Goal: Task Accomplishment & Management: Complete application form

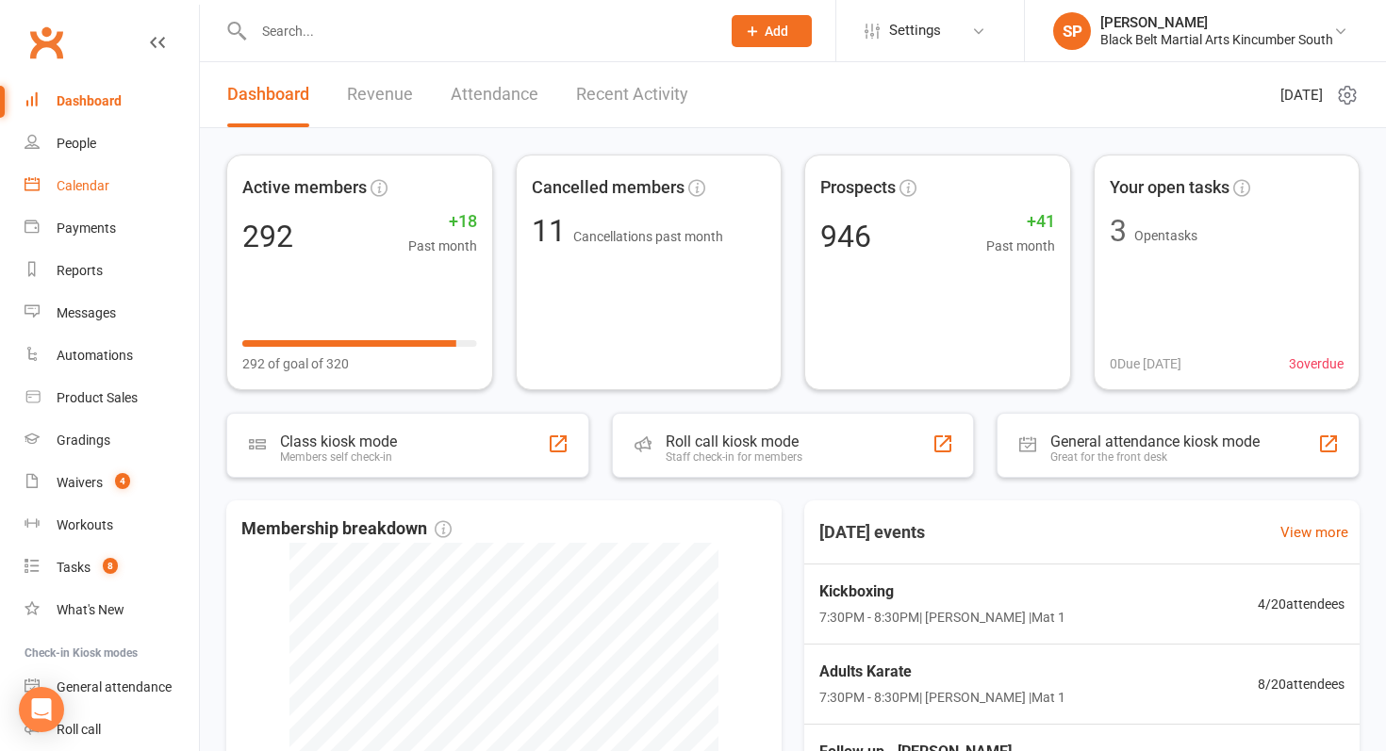
click at [75, 201] on link "Calendar" at bounding box center [112, 186] width 174 height 42
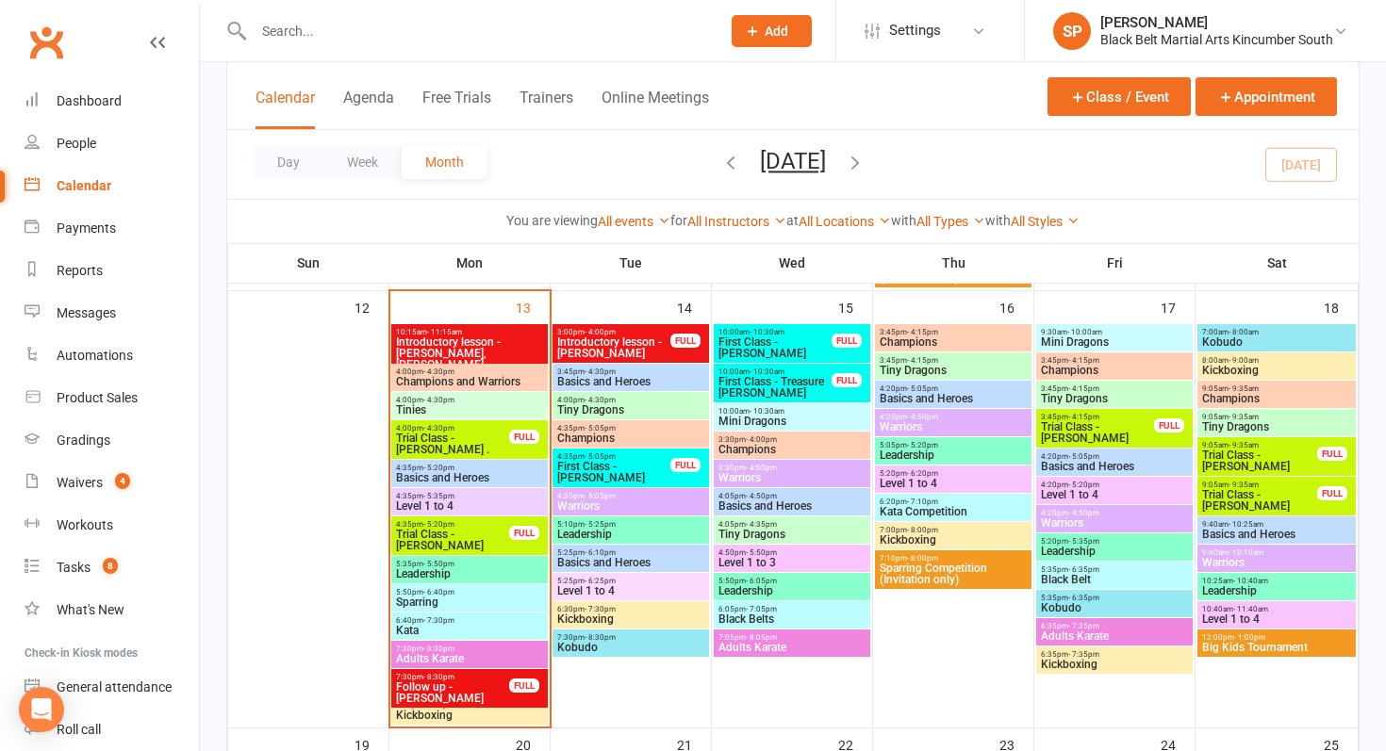
scroll to position [703, 0]
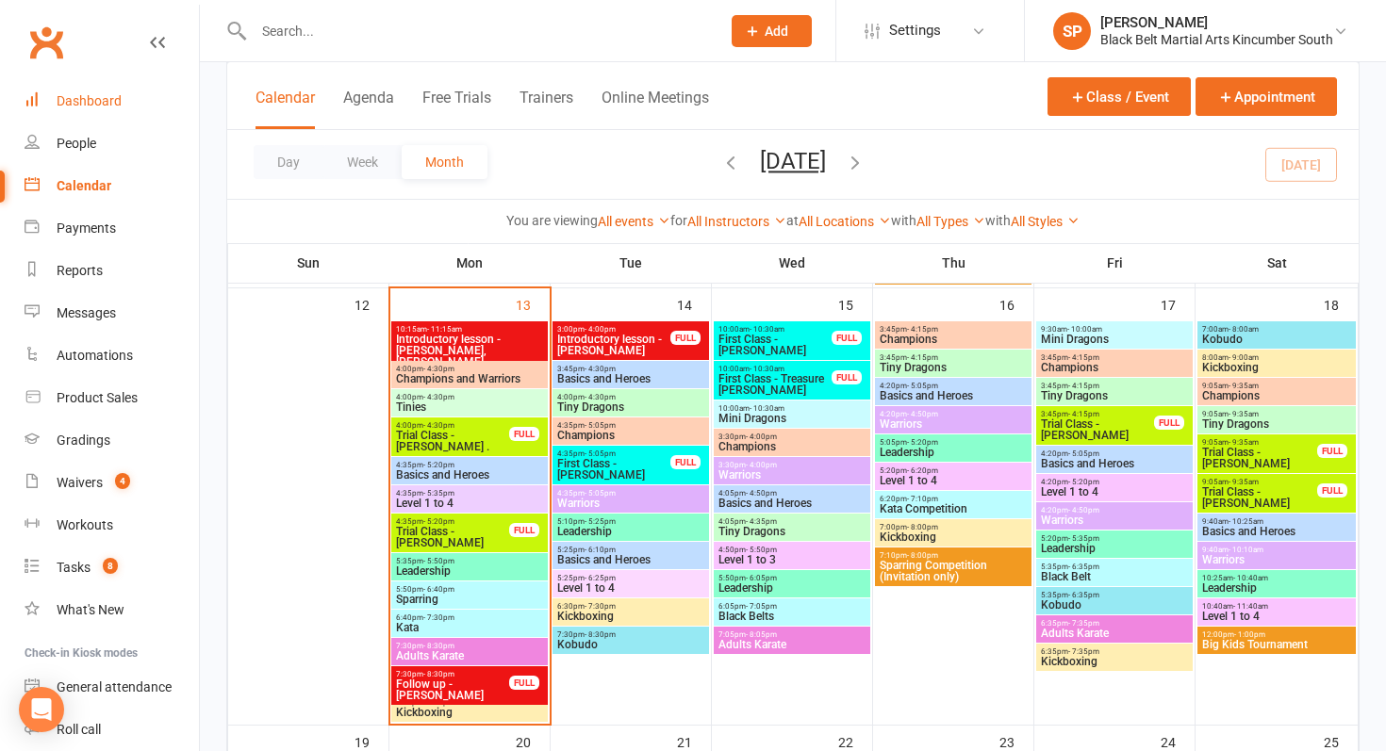
click at [99, 101] on div "Dashboard" at bounding box center [89, 100] width 65 height 15
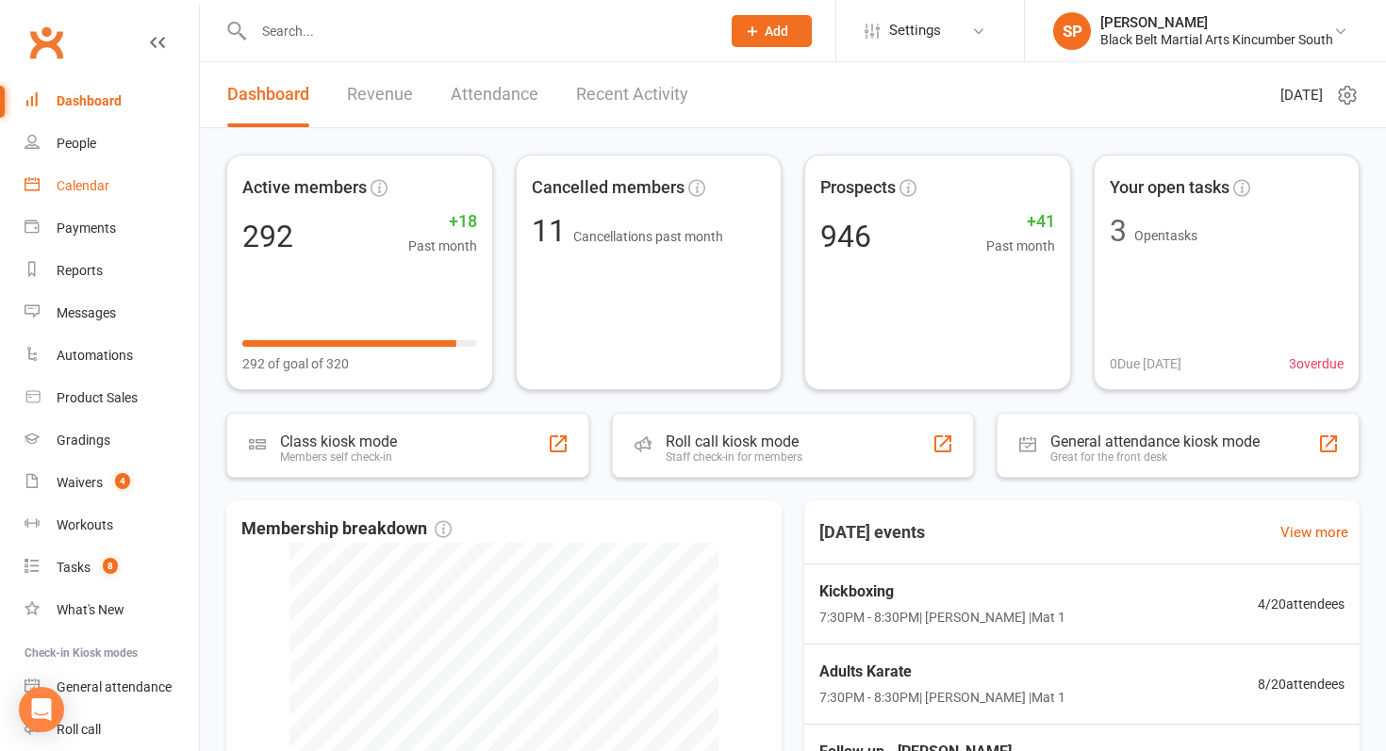
click at [120, 192] on link "Calendar" at bounding box center [112, 186] width 174 height 42
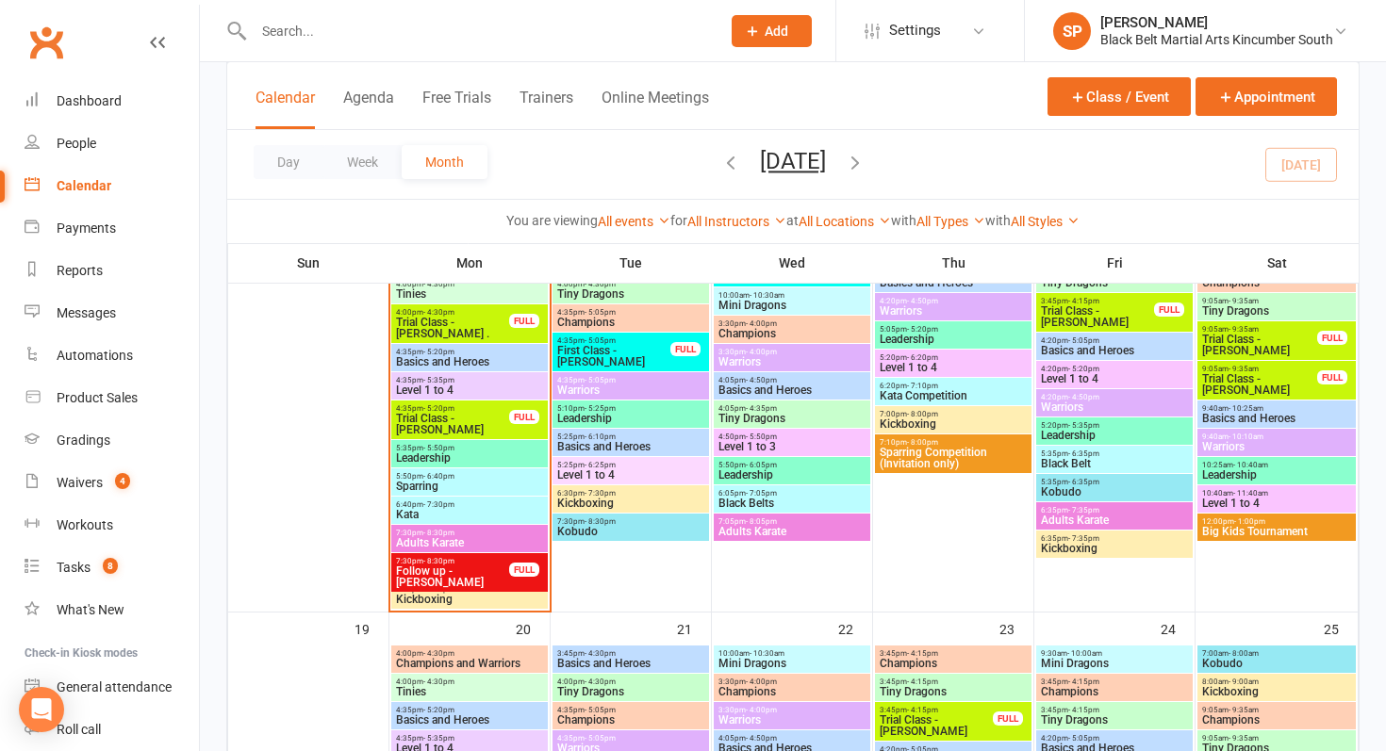
scroll to position [854, 0]
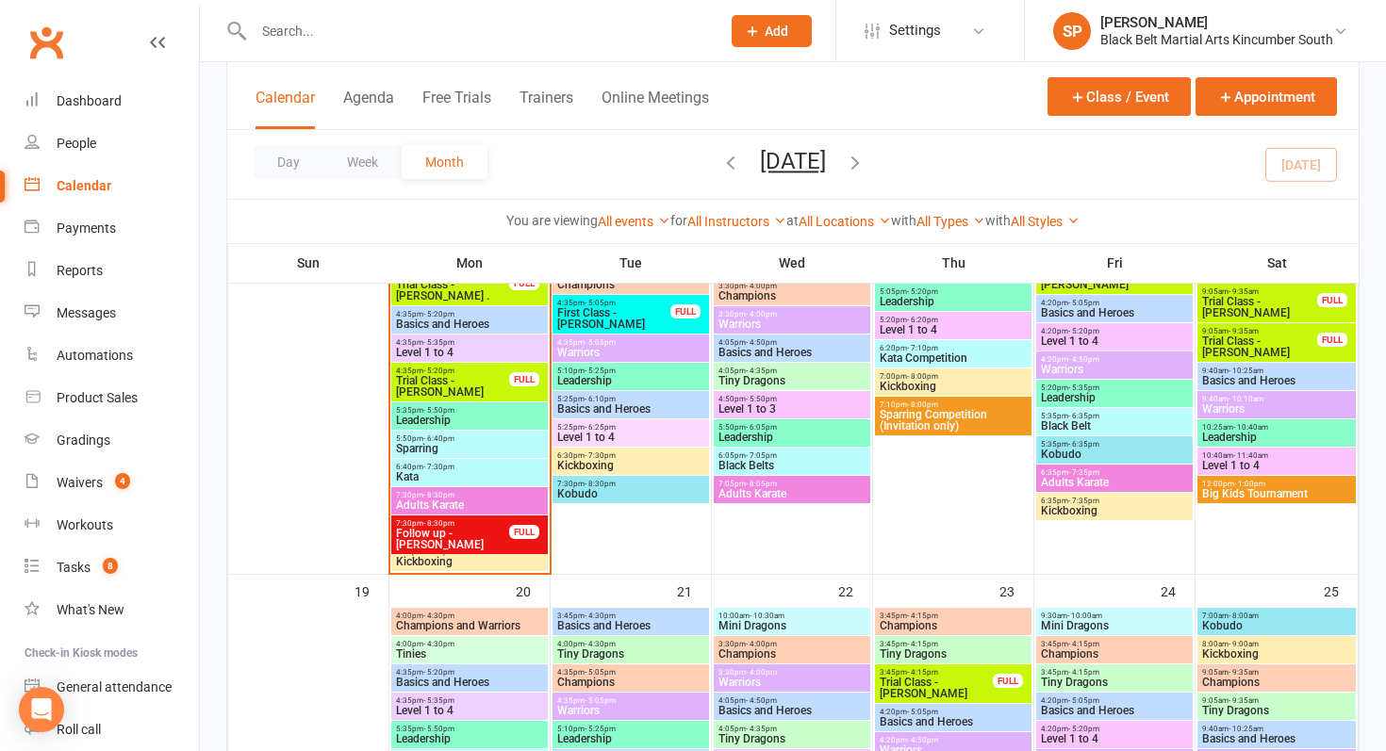
click at [462, 387] on span "Trial Class - [PERSON_NAME]" at bounding box center [452, 386] width 115 height 23
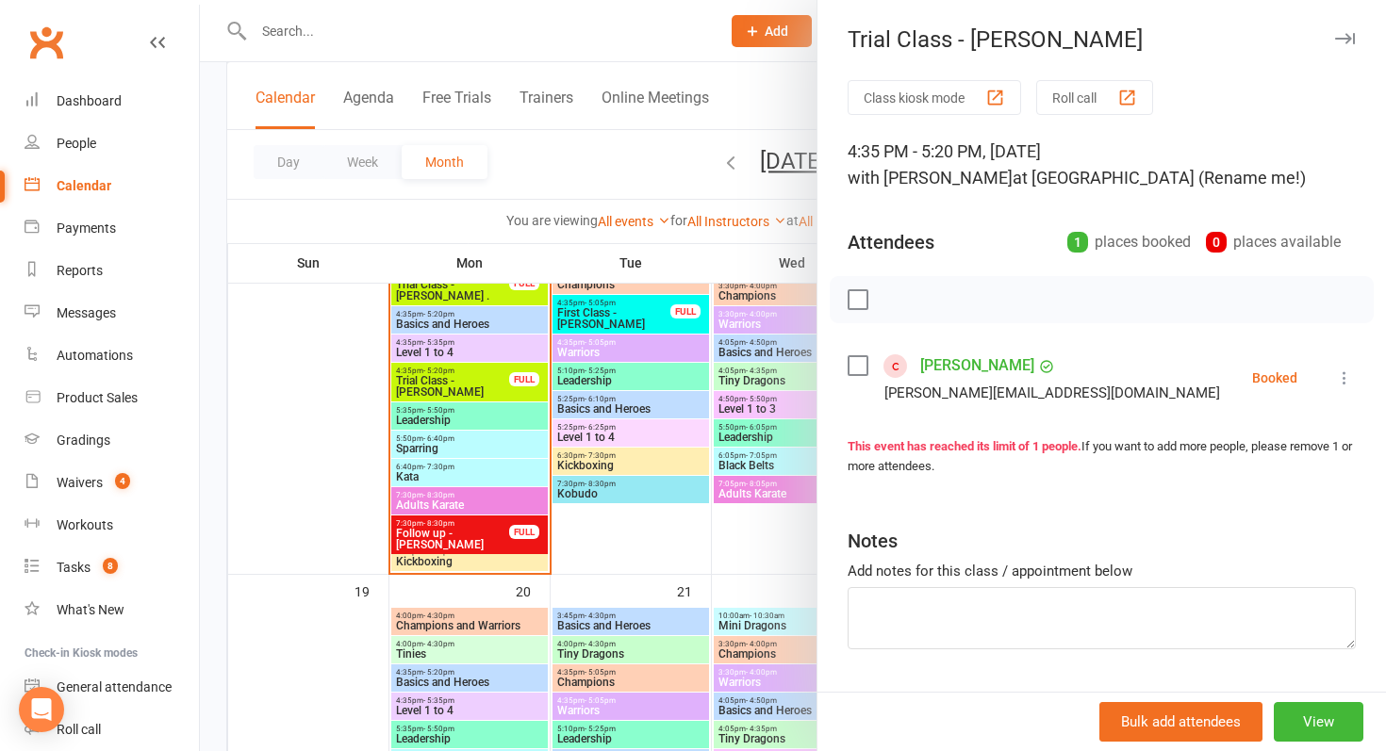
click at [337, 494] on div at bounding box center [793, 375] width 1186 height 751
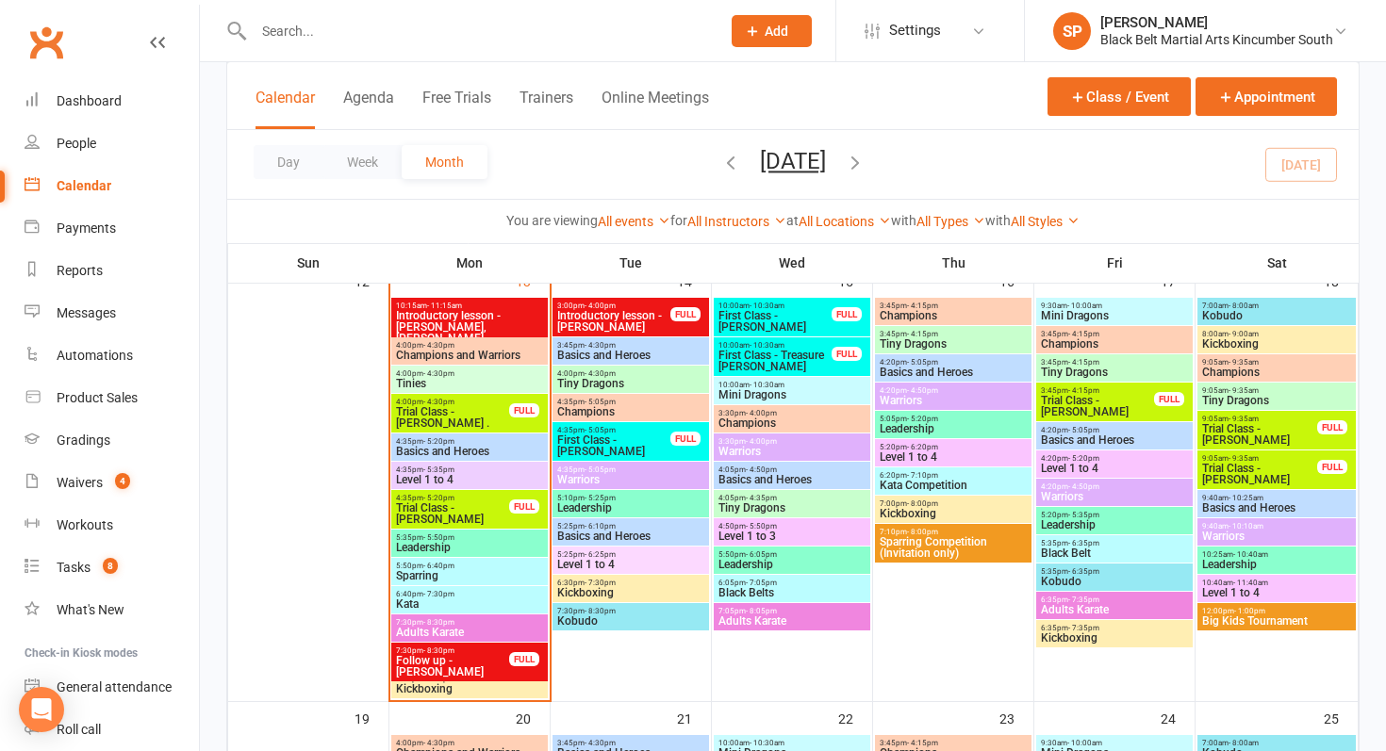
scroll to position [728, 0]
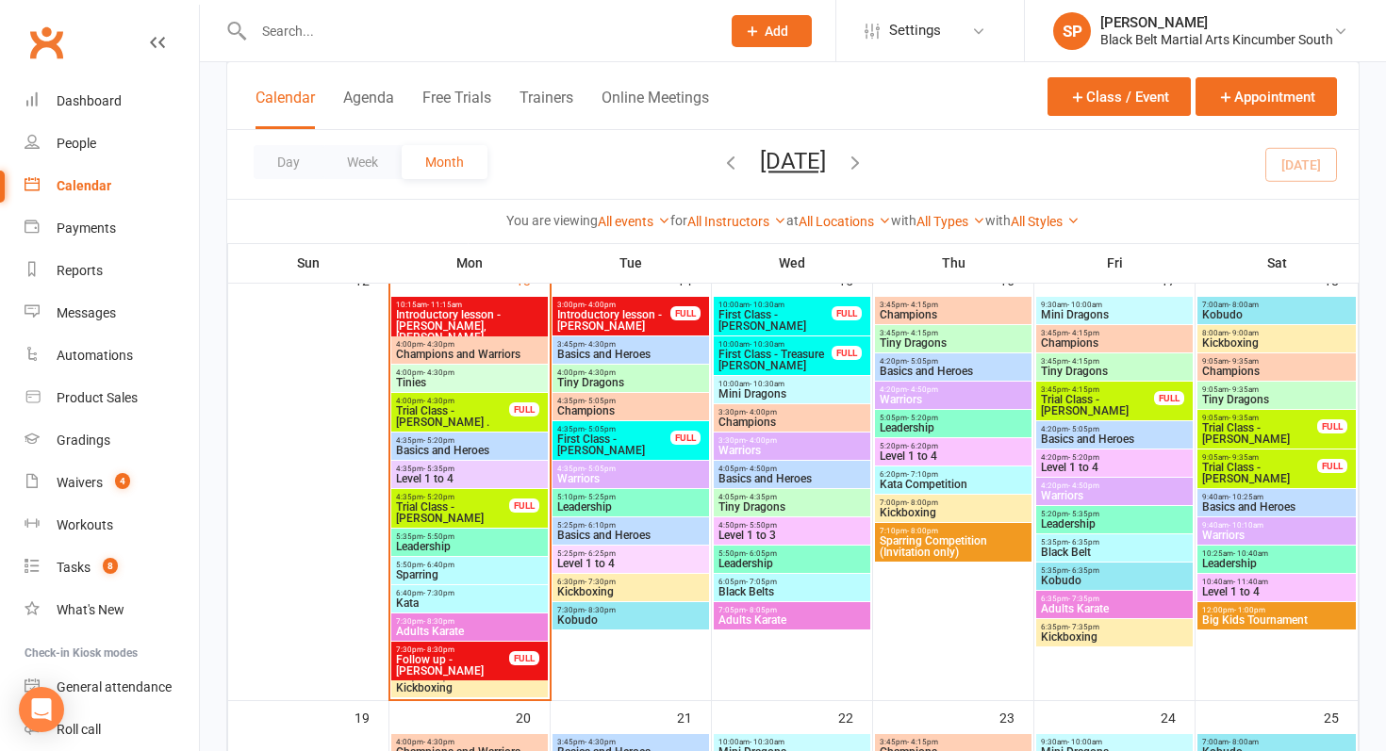
click at [789, 44] on button "Add" at bounding box center [772, 31] width 80 height 32
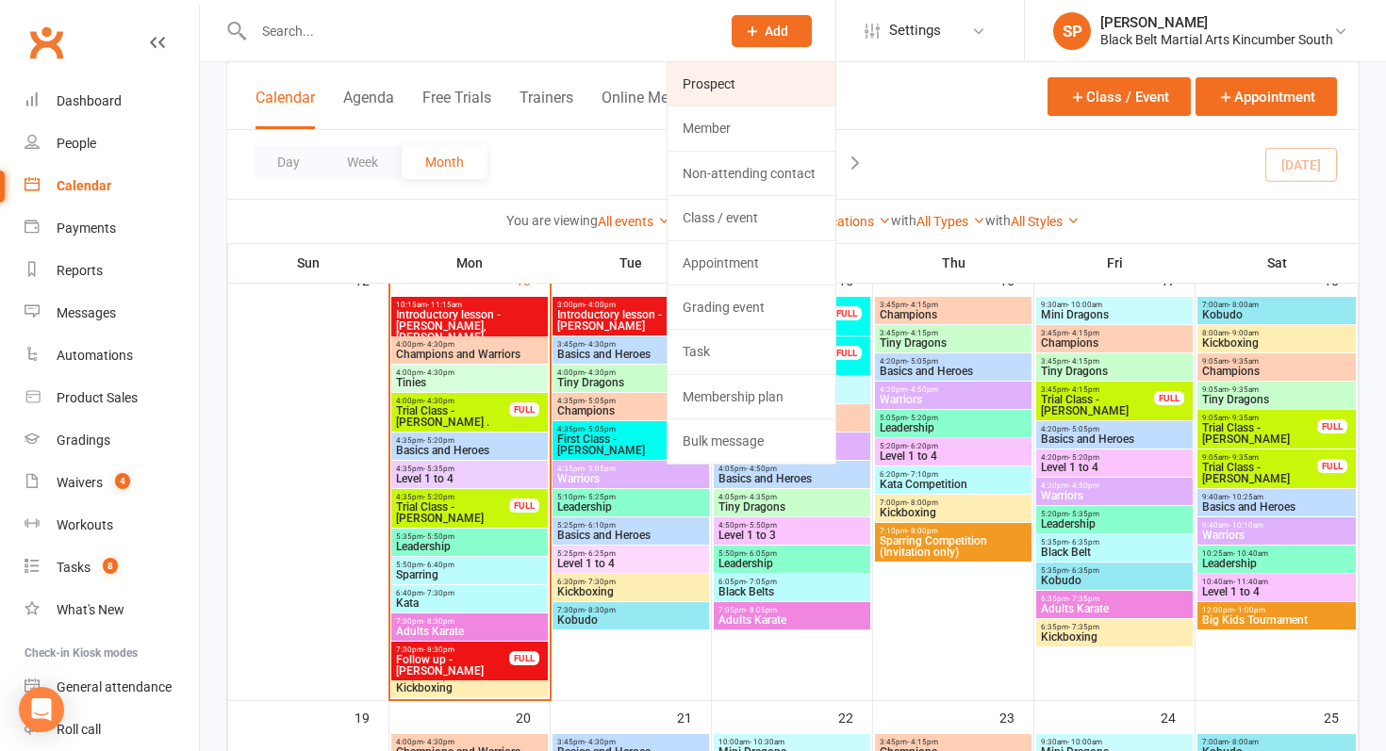
click at [771, 85] on link "Prospect" at bounding box center [752, 83] width 168 height 43
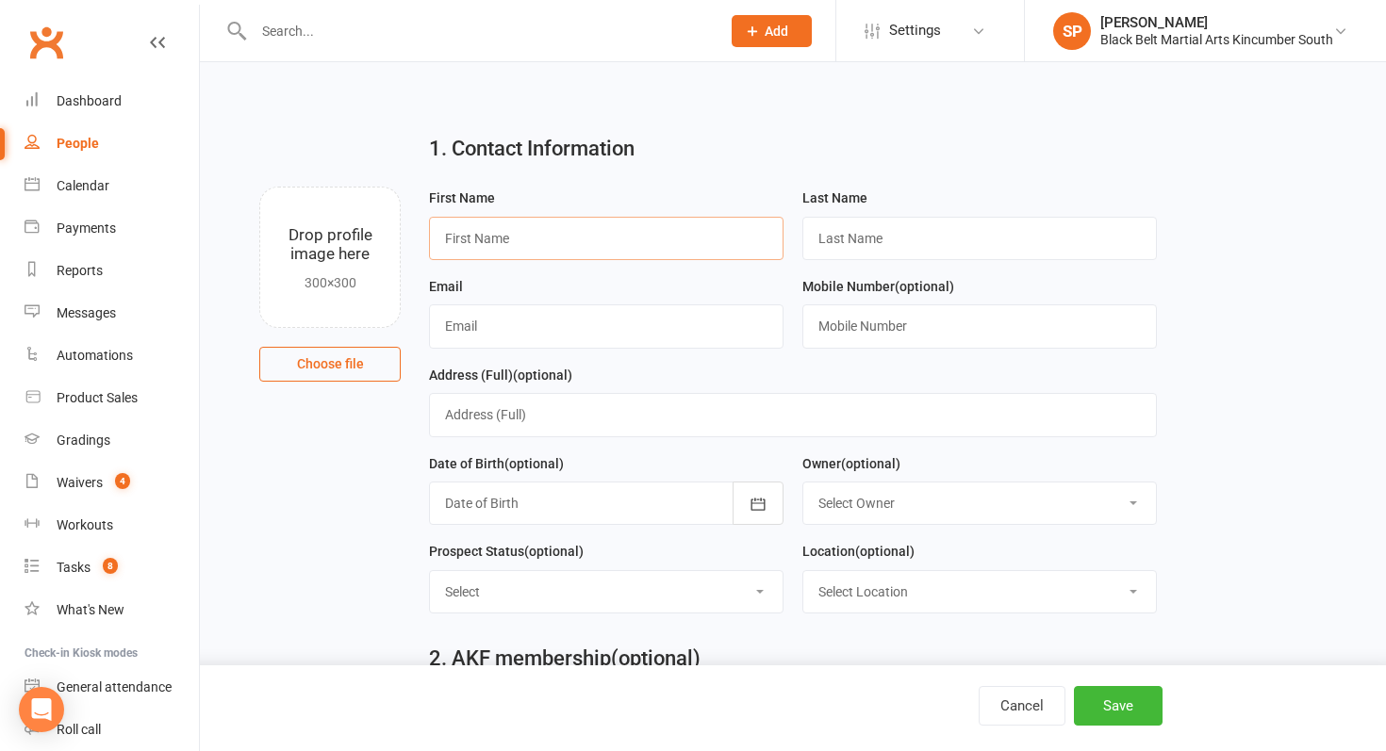
click at [629, 235] on input "text" at bounding box center [606, 238] width 355 height 43
type input "Enya"
type input "/"
type input "."
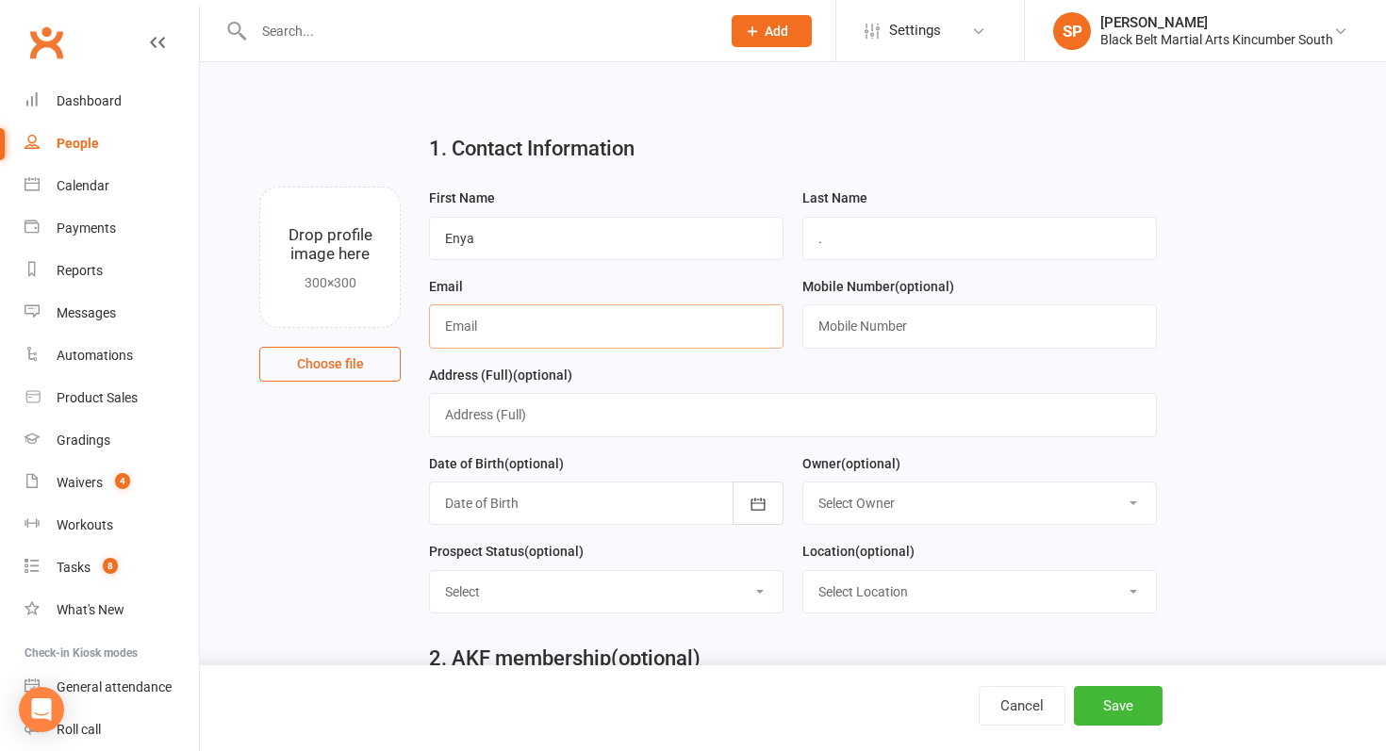
click at [499, 338] on input "text" at bounding box center [606, 326] width 355 height 43
type input "[EMAIL_ADDRESS][DOMAIN_NAME]"
click at [903, 332] on input "text" at bounding box center [979, 326] width 355 height 43
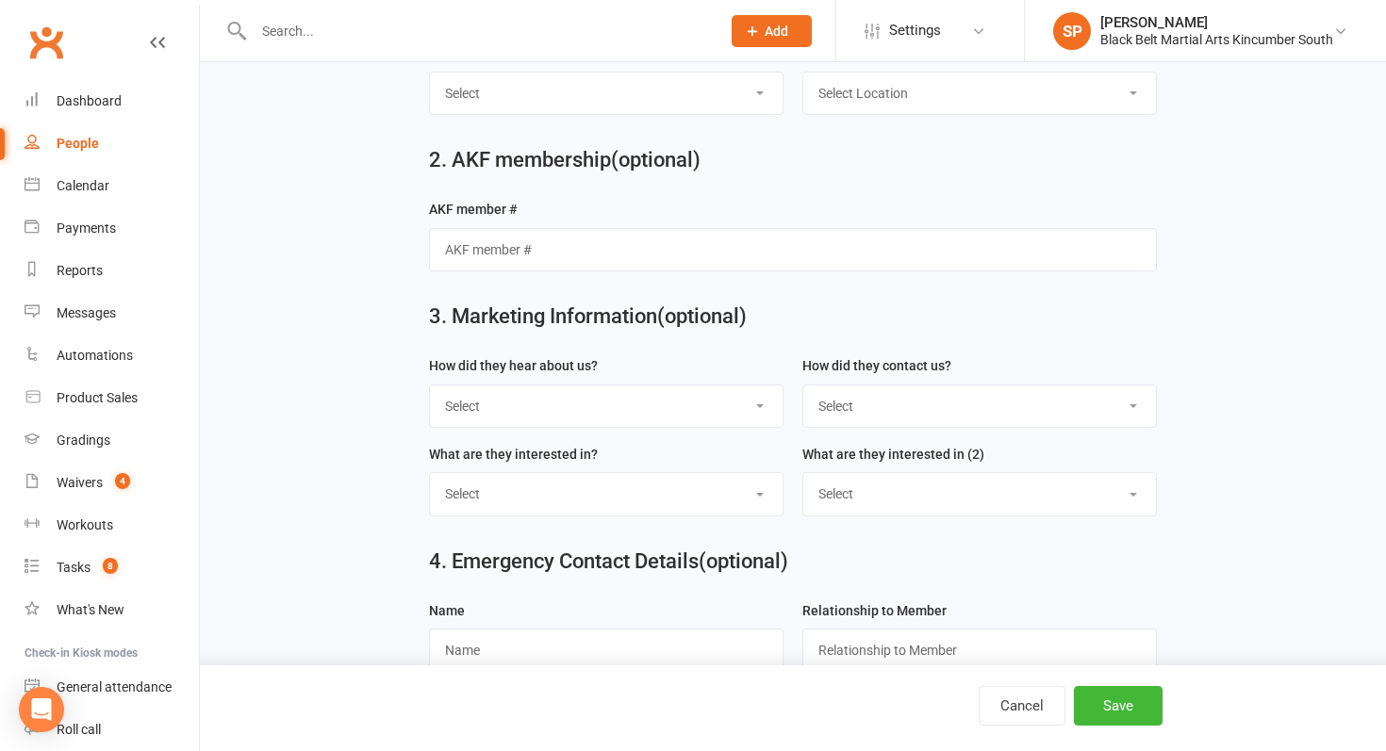
scroll to position [588, 0]
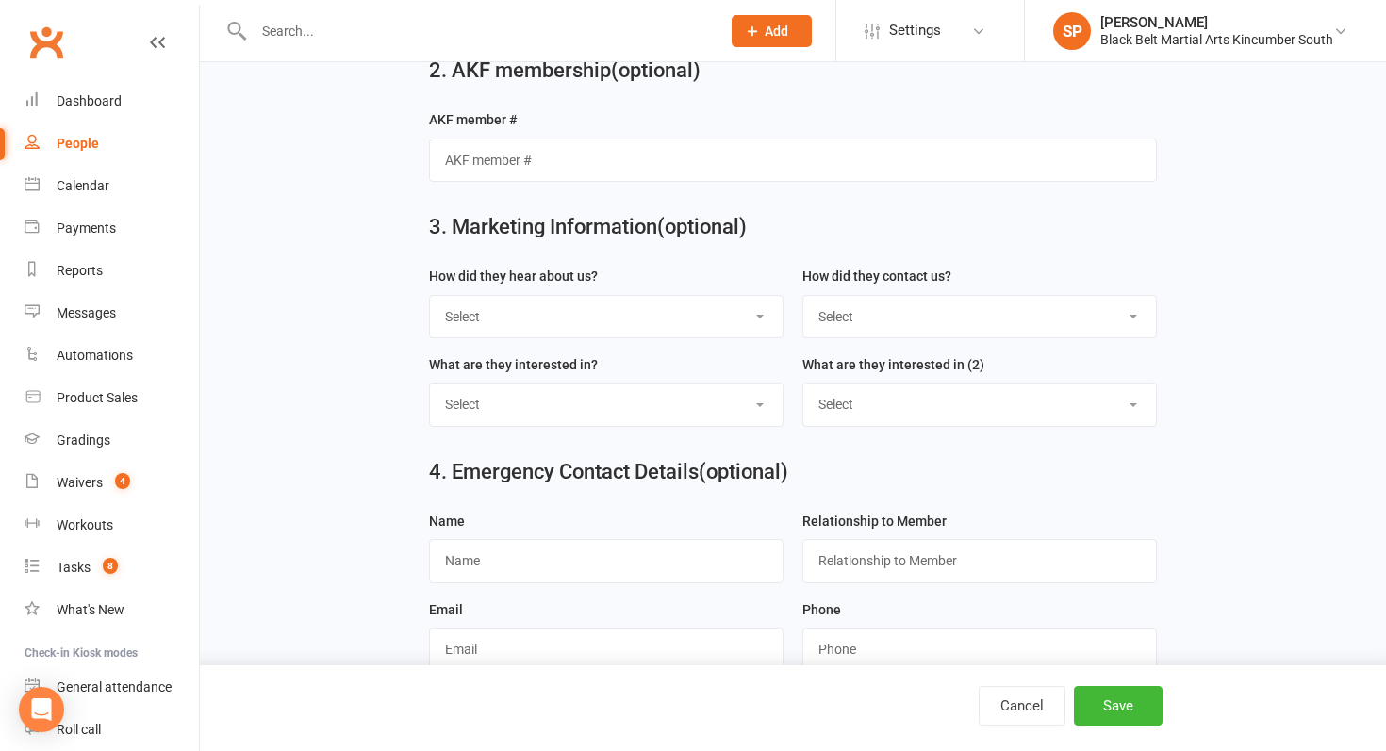
type input "0409350909"
click at [662, 313] on select "Select S4 - Search Engine R2 - Friend Referral A5 - Radio A2 - Print Media A7 -…" at bounding box center [606, 316] width 353 height 41
select select "R2 - Friend Referral"
click at [430, 299] on select "Select S4 - Search Engine R2 - Friend Referral A5 - Radio A2 - Print Media A7 -…" at bounding box center [606, 316] width 353 height 41
click at [931, 313] on select "Select Phone Internet Walk in School initiated" at bounding box center [979, 316] width 353 height 41
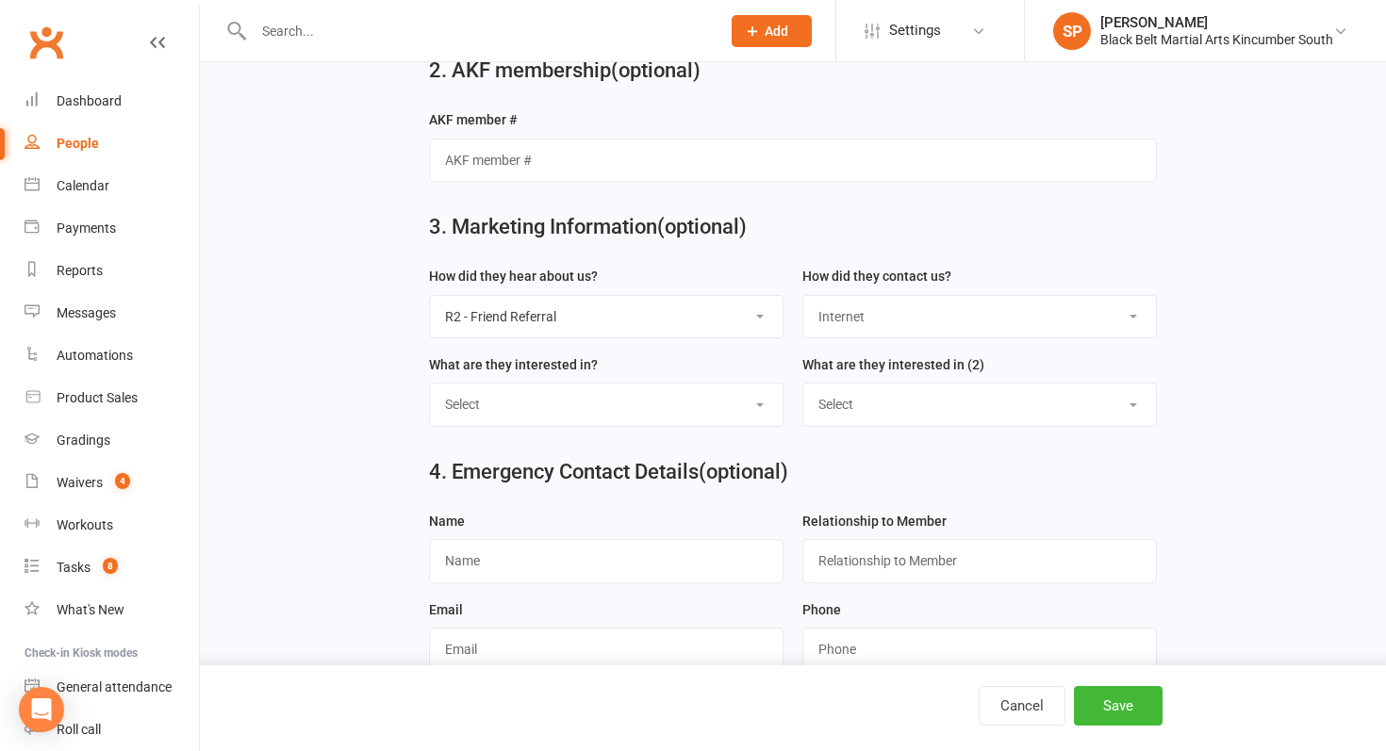
click at [803, 299] on select "Select Phone Internet Walk in School initiated" at bounding box center [979, 316] width 353 height 41
click at [942, 316] on select "Select Phone Internet Walk in School initiated" at bounding box center [979, 316] width 353 height 41
select select "Phone"
click at [803, 299] on select "Select Phone Internet Walk in School initiated" at bounding box center [979, 316] width 353 height 41
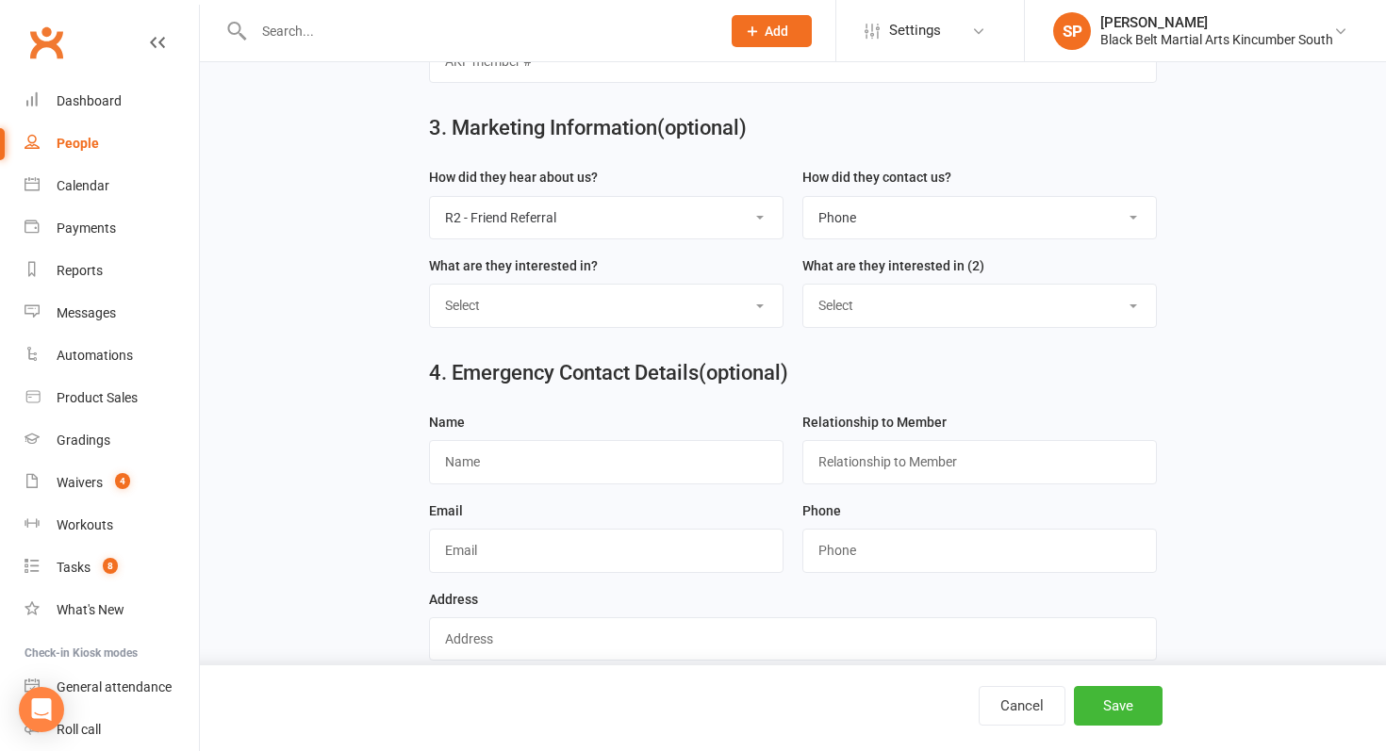
scroll to position [722, 0]
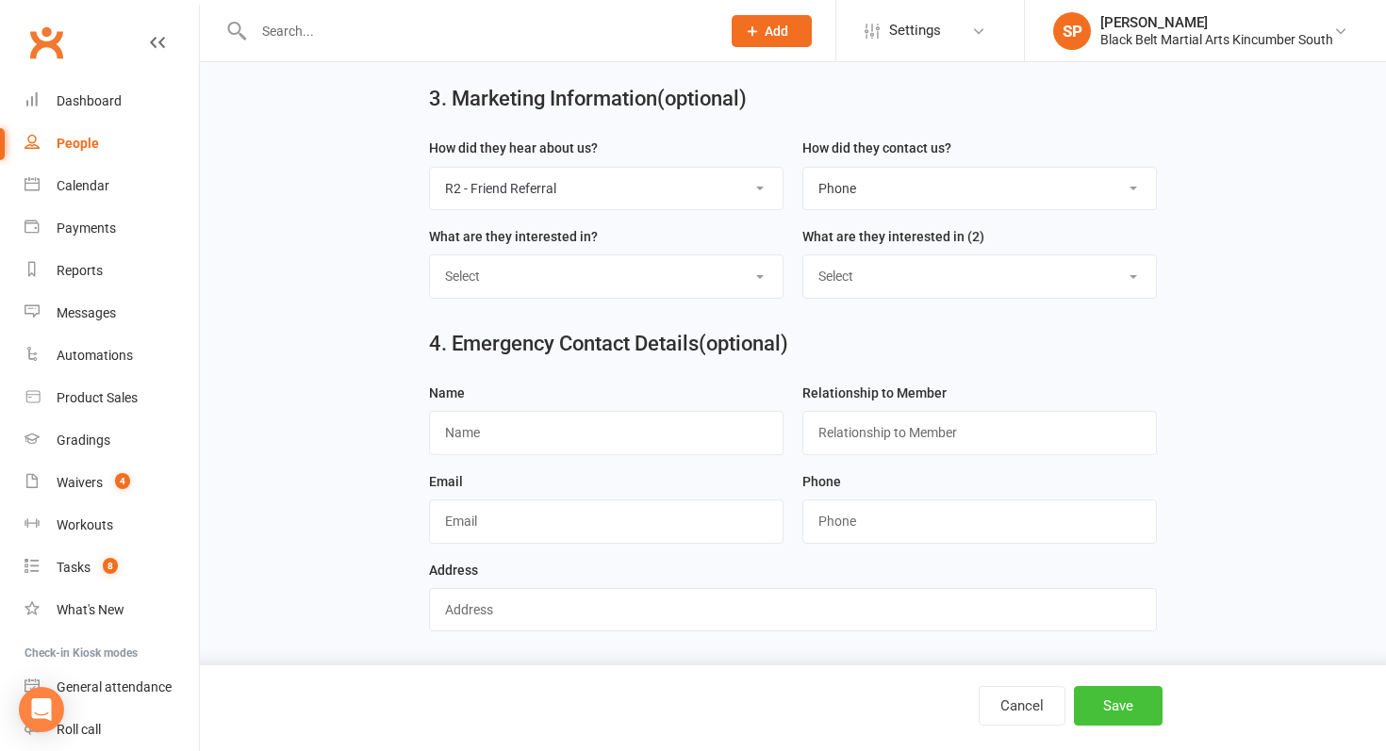
click at [1138, 716] on button "Save" at bounding box center [1118, 706] width 89 height 40
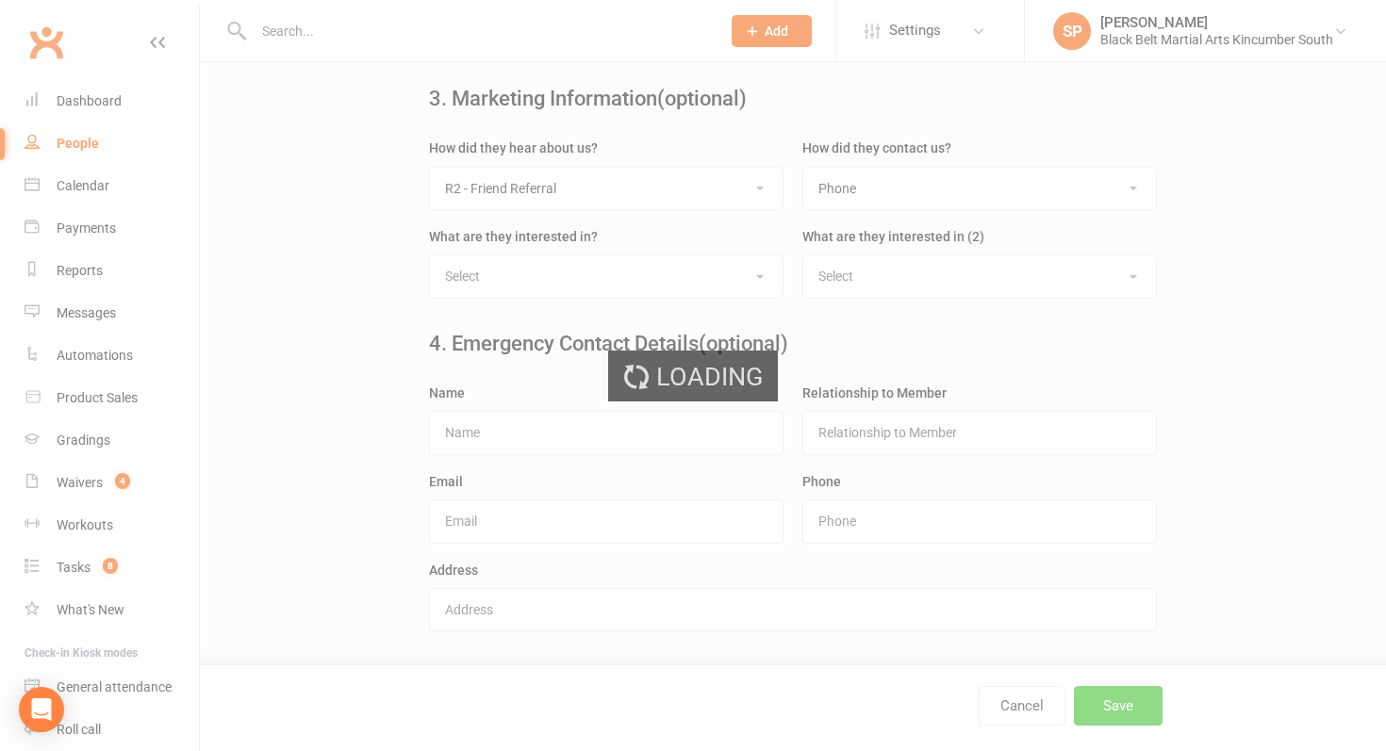
scroll to position [0, 0]
